Goal: Task Accomplishment & Management: Manage account settings

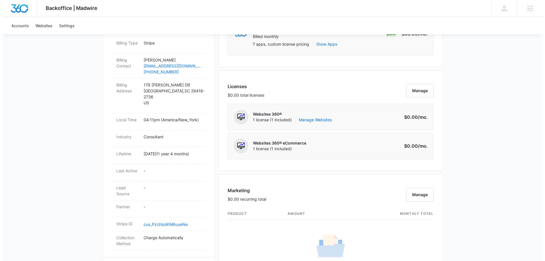
scroll to position [142, 0]
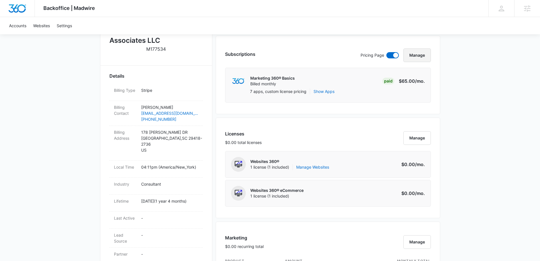
click at [415, 57] on button "Manage" at bounding box center [418, 55] width 28 height 14
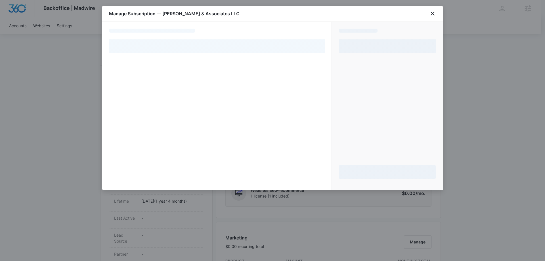
select select "pm_1R4ShzA4n8RTgNjUvEUYEsj2"
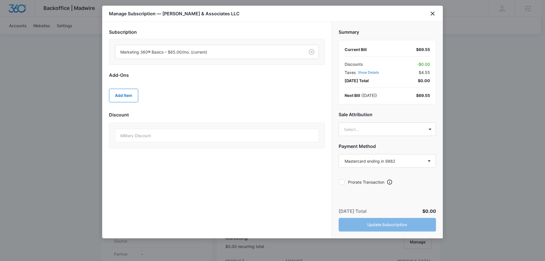
click at [180, 134] on div "Military Discount" at bounding box center [217, 136] width 204 height 14
click at [122, 91] on button "Add Item" at bounding box center [123, 96] width 29 height 14
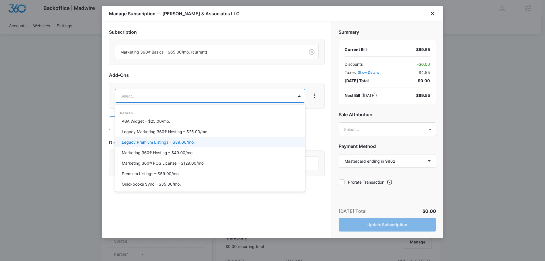
scroll to position [0, 0]
drag, startPoint x: 417, startPoint y: 93, endPoint x: 430, endPoint y: 94, distance: 12.8
click at [430, 94] on div at bounding box center [272, 130] width 545 height 261
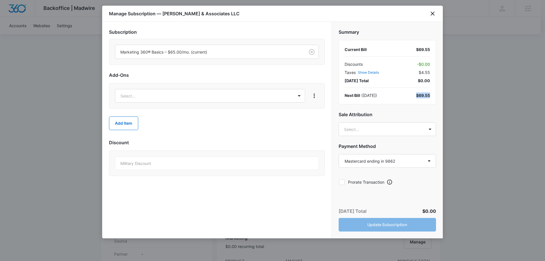
drag, startPoint x: 430, startPoint y: 95, endPoint x: 404, endPoint y: 92, distance: 26.0
click at [409, 91] on div "Current Bill $69.55 Discounts - $0.00 Taxes Show Details $4.55 [DATE] Total $0.…" at bounding box center [386, 72] width 97 height 64
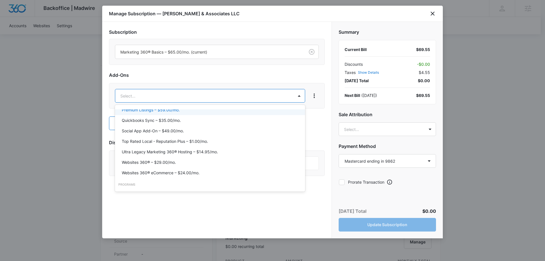
scroll to position [67, 0]
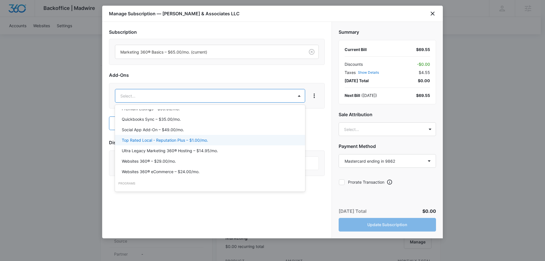
drag, startPoint x: 416, startPoint y: 96, endPoint x: 424, endPoint y: 96, distance: 7.4
click at [424, 96] on div at bounding box center [272, 130] width 545 height 261
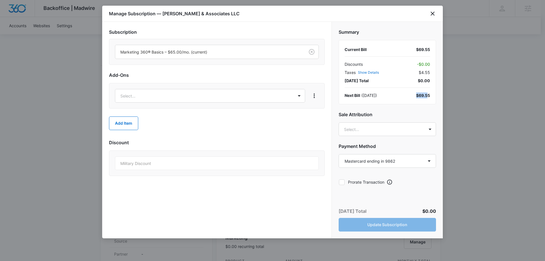
drag, startPoint x: 427, startPoint y: 96, endPoint x: 414, endPoint y: 95, distance: 13.1
click at [414, 95] on div "Next [PERSON_NAME] ( [DATE] ) $69.55" at bounding box center [386, 95] width 85 height 6
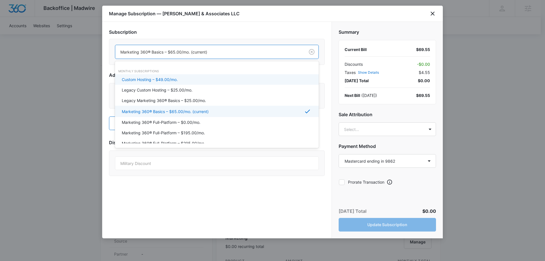
click at [204, 49] on div at bounding box center [208, 51] width 177 height 7
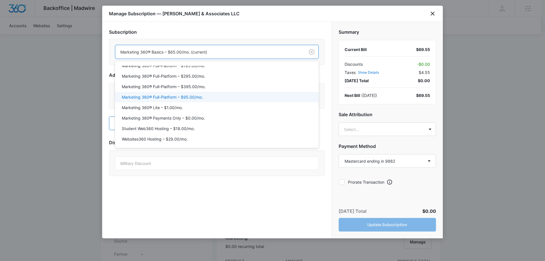
scroll to position [66, 0]
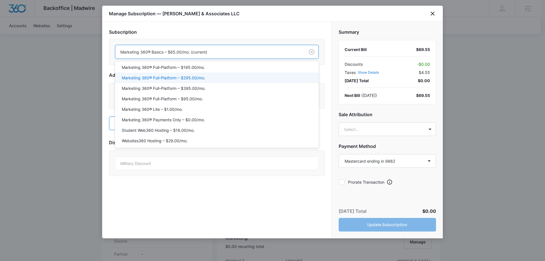
click at [206, 78] on div "Marketing 360® Full-Platform – $295.00/mo." at bounding box center [216, 78] width 189 height 6
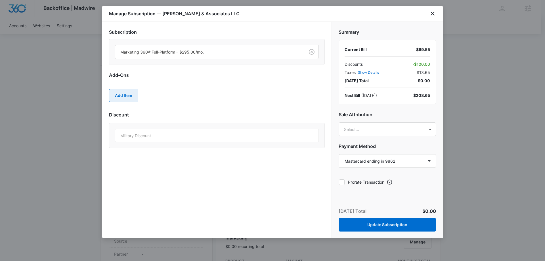
click at [114, 96] on button "Add Item" at bounding box center [123, 96] width 29 height 14
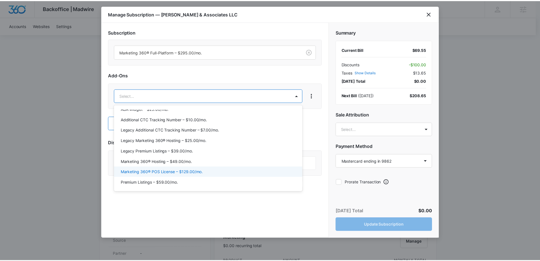
scroll to position [17, 0]
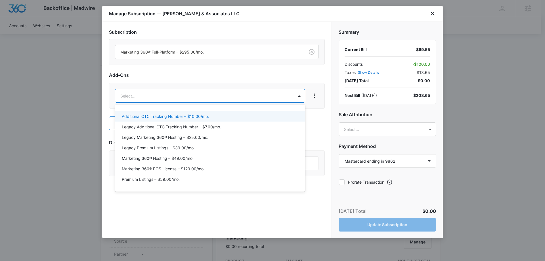
drag, startPoint x: 186, startPoint y: 104, endPoint x: 184, endPoint y: 99, distance: 6.1
click at [186, 102] on div at bounding box center [272, 130] width 545 height 261
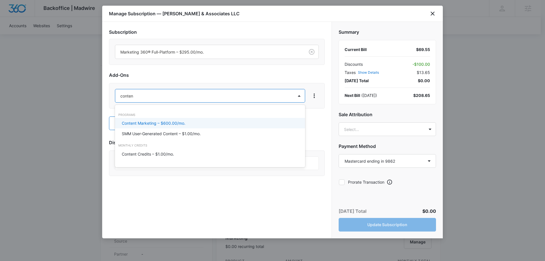
type input "content"
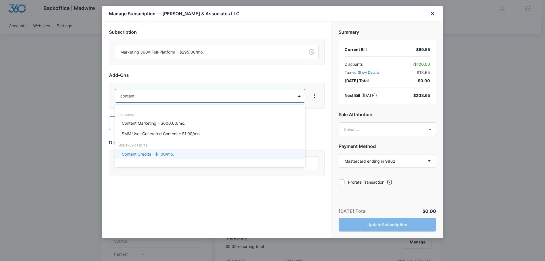
click at [173, 152] on p "Content Credits – $1.00/mo." at bounding box center [148, 154] width 52 height 6
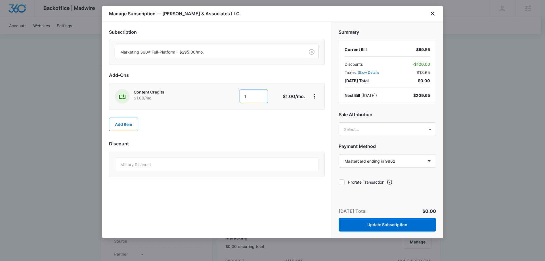
click at [264, 93] on input "1" at bounding box center [253, 97] width 28 height 14
click at [218, 53] on div at bounding box center [208, 51] width 177 height 7
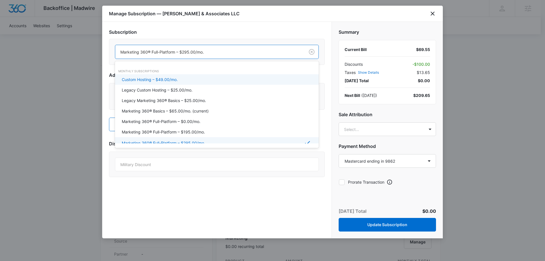
click at [232, 37] on div "Subscription Custom Hosting – $49.00/mo., 1 of 20. 20 results available. Use Up…" at bounding box center [217, 48] width 216 height 39
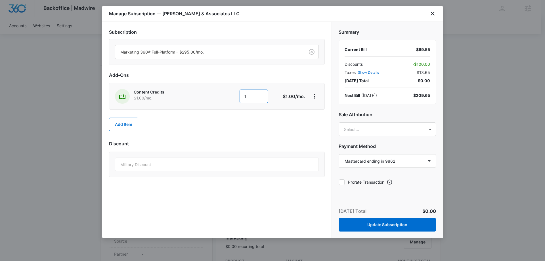
click at [258, 95] on input "1" at bounding box center [253, 97] width 28 height 14
type input "160"
click at [269, 75] on h2 "Add-Ons" at bounding box center [217, 75] width 216 height 7
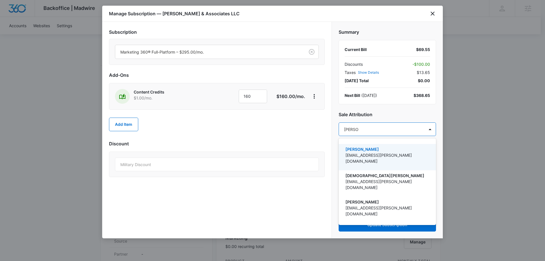
type input "[DEMOGRAPHIC_DATA]"
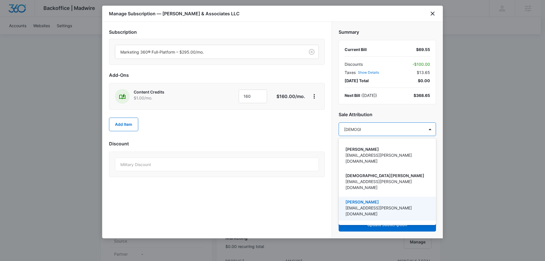
click at [399, 205] on p "[EMAIL_ADDRESS][PERSON_NAME][DOMAIN_NAME]" at bounding box center [386, 211] width 83 height 12
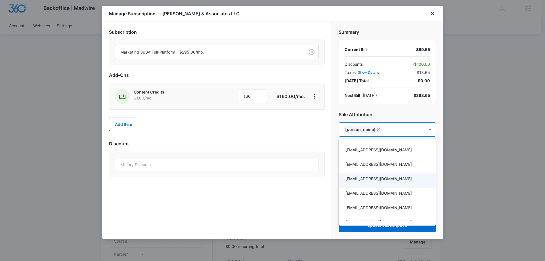
drag, startPoint x: 252, startPoint y: 198, endPoint x: 267, endPoint y: 198, distance: 15.3
click at [252, 198] on div at bounding box center [272, 130] width 545 height 261
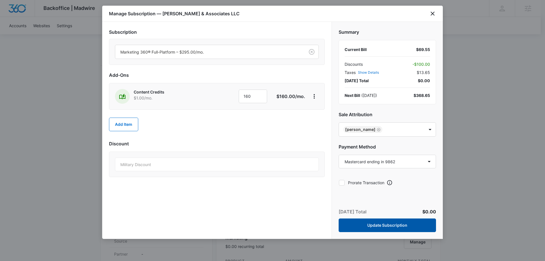
click at [405, 226] on button "Update Subscription" at bounding box center [386, 226] width 97 height 14
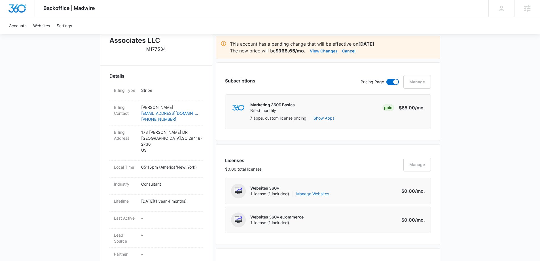
click at [325, 52] on button "View Changes" at bounding box center [324, 50] width 28 height 7
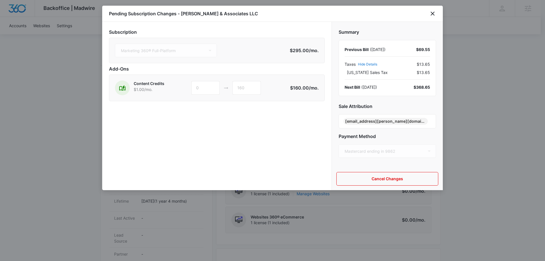
click at [225, 88] on icon at bounding box center [226, 88] width 6 height 6
drag, startPoint x: 415, startPoint y: 48, endPoint x: 441, endPoint y: 50, distance: 25.8
click at [441, 50] on div "Summary Previous Bill ( [DATE] ) $69.55 Taxes Hide Details $13.65 [US_STATE] Sa…" at bounding box center [387, 95] width 111 height 146
click at [431, 14] on icon "close" at bounding box center [432, 13] width 7 height 7
